Goal: Task Accomplishment & Management: Manage account settings

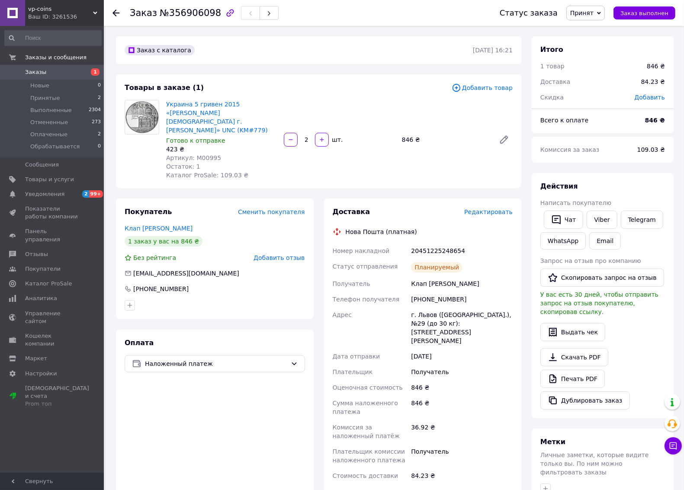
click at [111, 12] on div "Заказ №356906098 Статус заказа Принят Выполнен Отменен Оплаченный Обрабатываетс…" at bounding box center [394, 13] width 580 height 26
click at [113, 12] on icon at bounding box center [116, 13] width 7 height 7
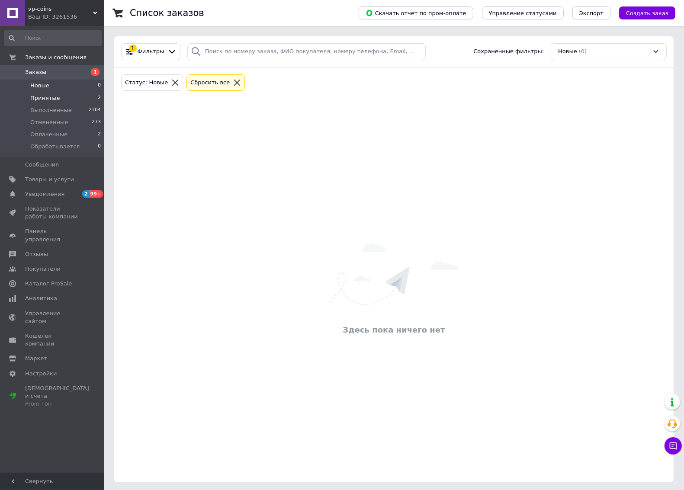
click at [64, 94] on li "Принятые 2" at bounding box center [53, 98] width 106 height 12
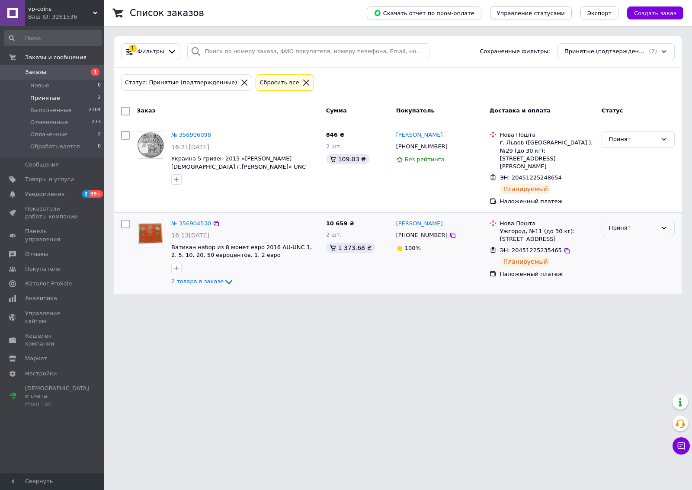
click at [620, 224] on div "Принят" at bounding box center [633, 228] width 48 height 9
click at [618, 238] on li "Выполнен" at bounding box center [638, 246] width 72 height 16
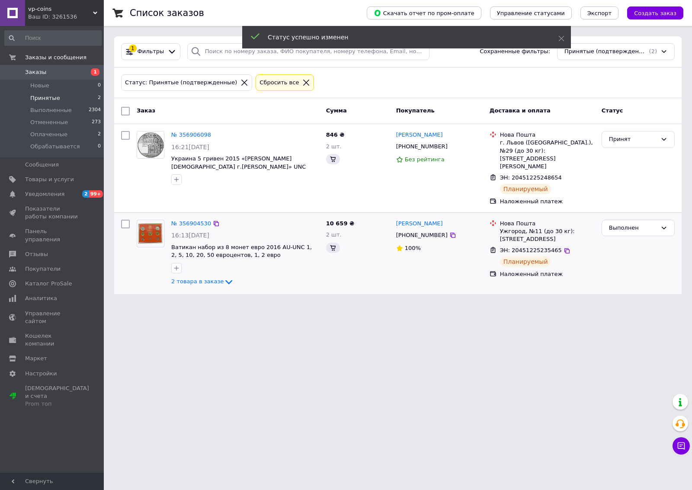
click at [631, 148] on div "Принят" at bounding box center [638, 139] width 73 height 17
click at [630, 159] on li "Выполнен" at bounding box center [638, 158] width 72 height 16
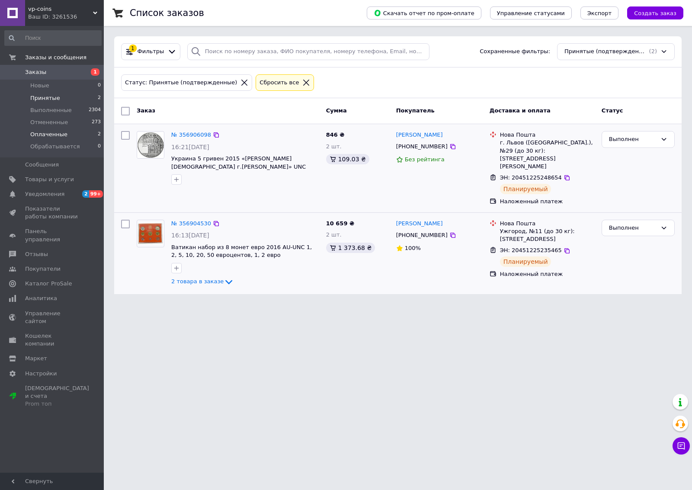
click at [51, 133] on span "Оплаченные" at bounding box center [48, 135] width 37 height 8
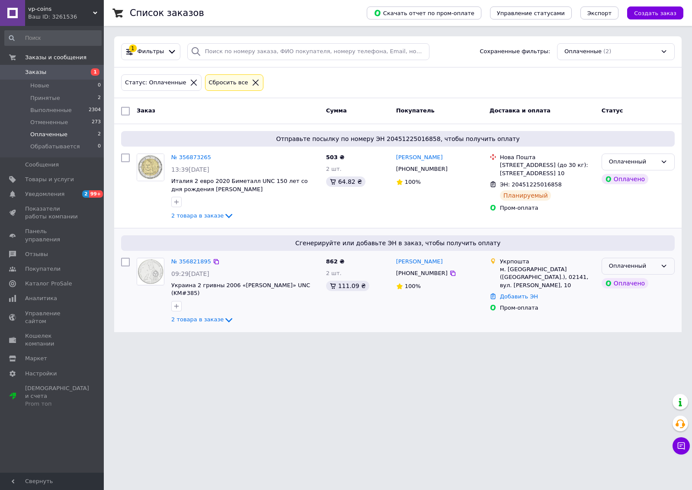
click at [657, 266] on div "Оплаченный" at bounding box center [633, 266] width 48 height 9
click at [643, 281] on li "Принят" at bounding box center [638, 285] width 72 height 16
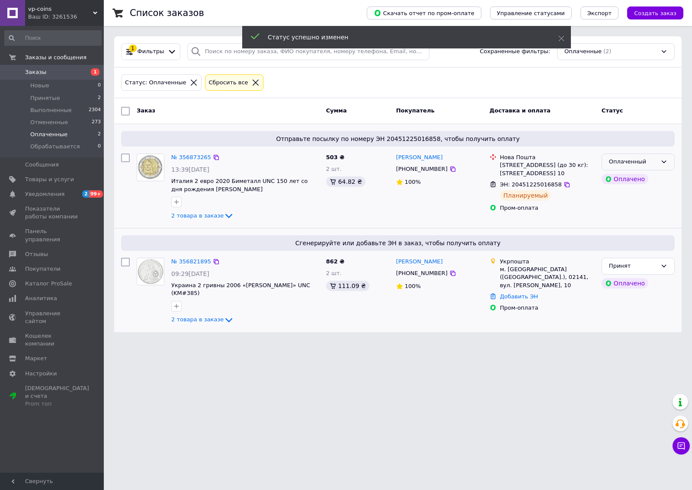
click at [661, 163] on icon at bounding box center [664, 161] width 7 height 7
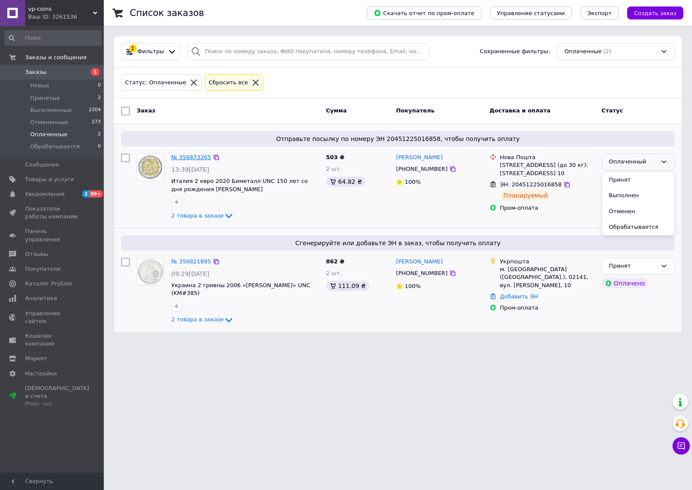
click at [177, 156] on link "№ 356873265" at bounding box center [191, 157] width 40 height 6
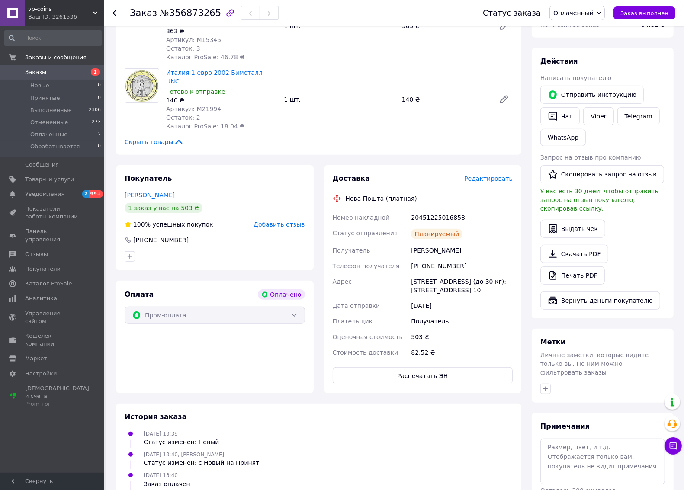
scroll to position [371, 0]
drag, startPoint x: 460, startPoint y: 191, endPoint x: 406, endPoint y: 191, distance: 54.5
click at [406, 209] on div "Номер накладной 20451225016858 Статус отправления Планируемый Получатель Аймедо…" at bounding box center [423, 284] width 184 height 151
copy div "Номер накладной 20451225016858"
click at [580, 13] on span "Оплаченный" at bounding box center [574, 13] width 40 height 7
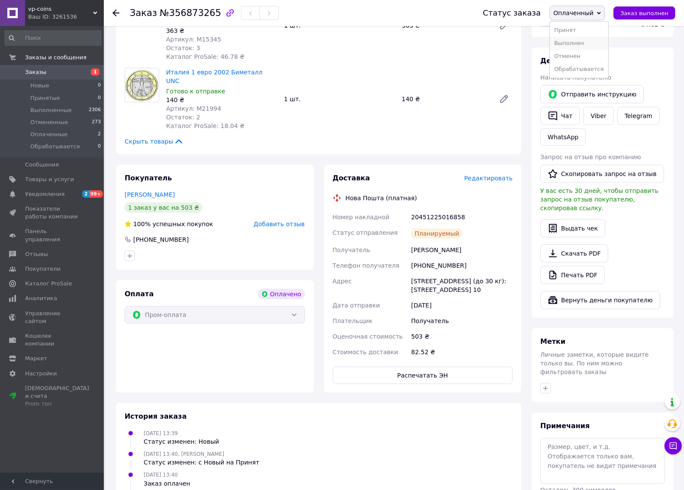
click at [580, 44] on li "Выполнен" at bounding box center [579, 43] width 58 height 13
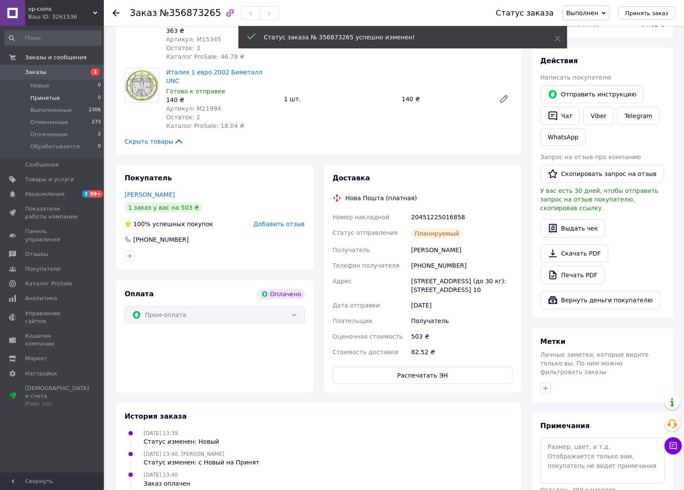
click at [50, 97] on span "Принятые" at bounding box center [45, 98] width 30 height 8
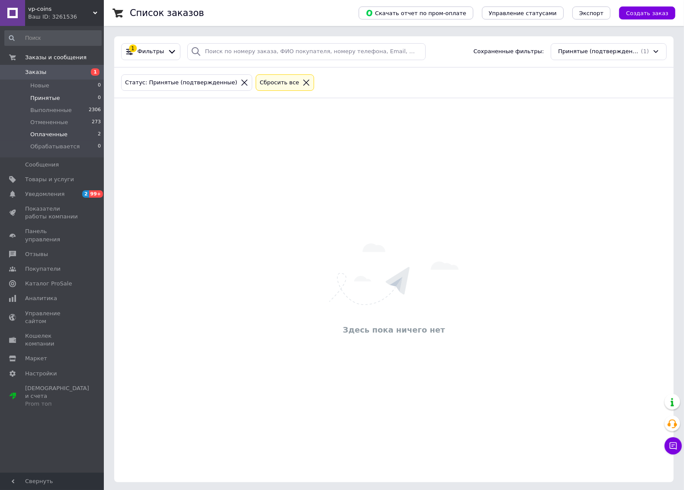
click at [47, 131] on span "Оплаченные" at bounding box center [48, 135] width 37 height 8
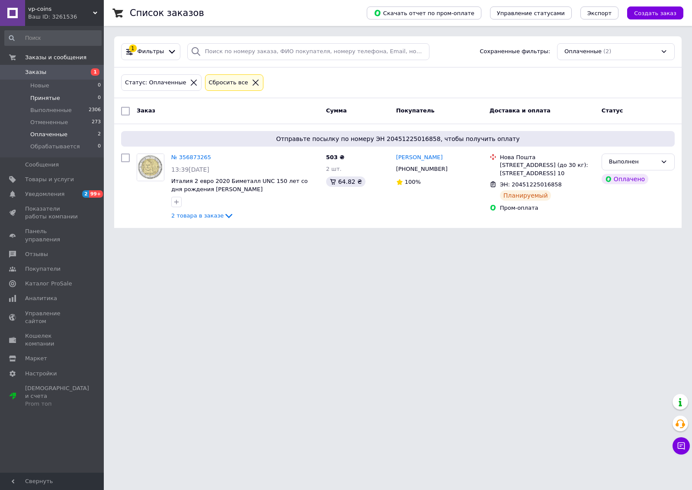
click at [39, 101] on span "Принятые" at bounding box center [45, 98] width 30 height 8
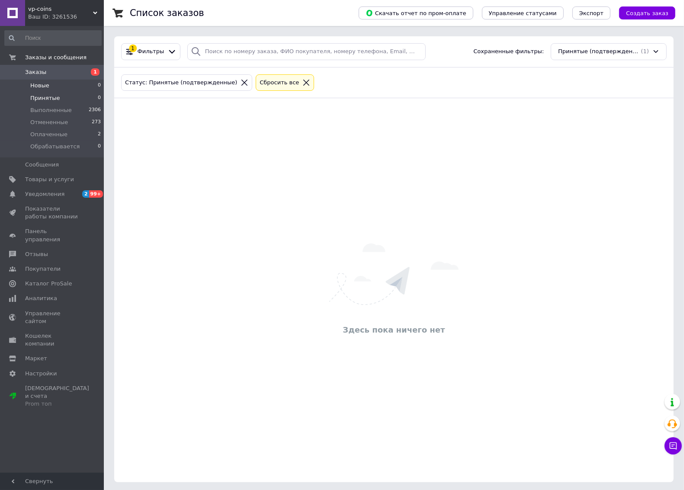
click at [40, 87] on span "Новые" at bounding box center [39, 86] width 19 height 8
click at [42, 73] on span "Заказы" at bounding box center [35, 72] width 21 height 8
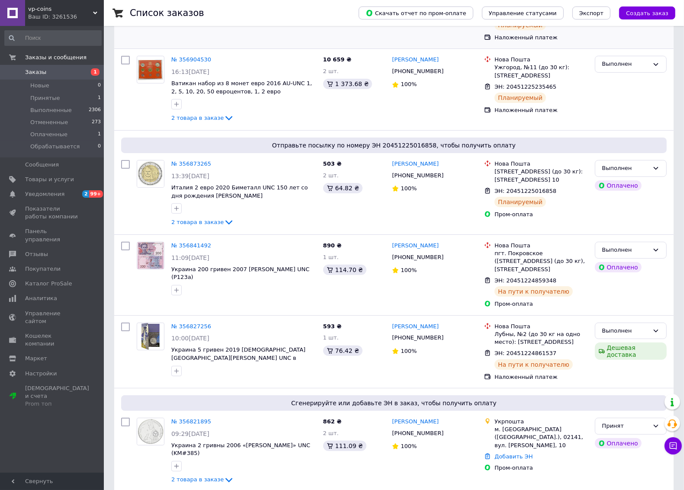
scroll to position [162, 0]
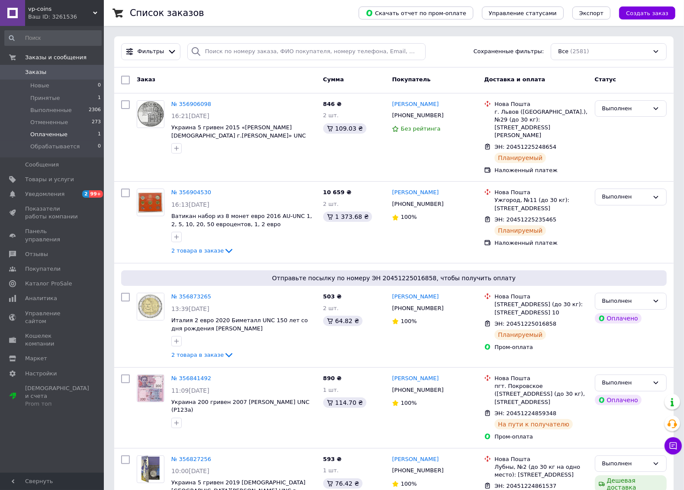
click at [53, 132] on span "Оплаченные" at bounding box center [48, 135] width 37 height 8
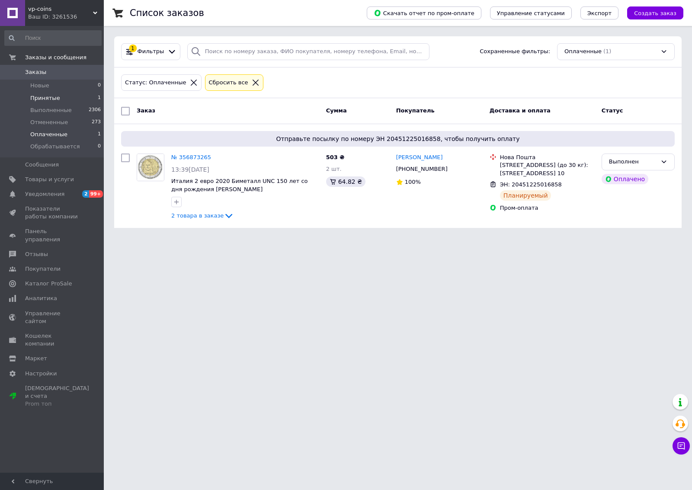
click at [53, 100] on span "Принятые" at bounding box center [45, 98] width 30 height 8
